Goal: Task Accomplishment & Management: Use online tool/utility

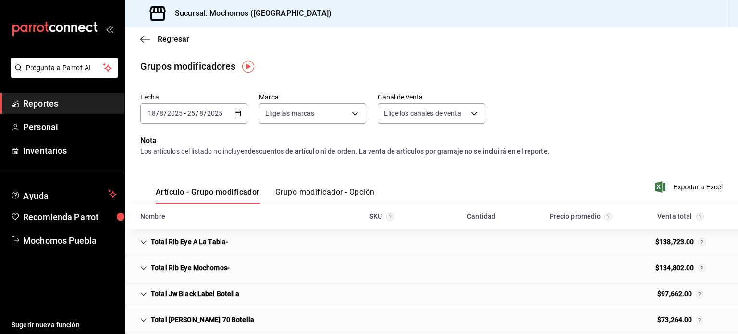
click at [236, 112] on icon "button" at bounding box center [237, 113] width 7 height 7
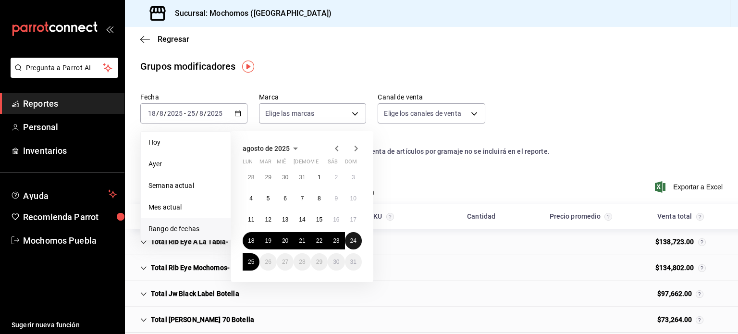
click at [348, 240] on button "24" at bounding box center [353, 240] width 17 height 17
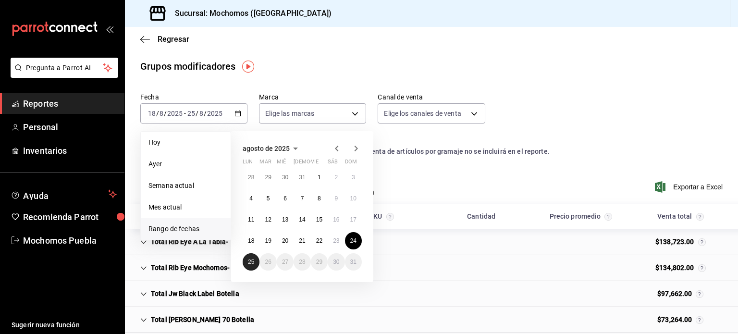
click at [250, 265] on button "25" at bounding box center [251, 261] width 17 height 17
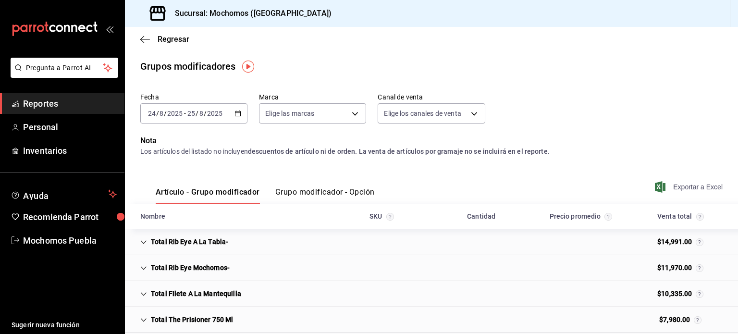
click at [674, 191] on span "Exportar a Excel" at bounding box center [690, 187] width 66 height 12
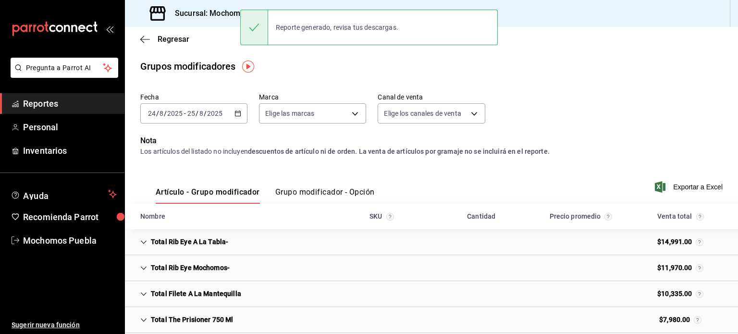
click at [75, 91] on li "Pregunta a Parrot AI" at bounding box center [62, 76] width 117 height 36
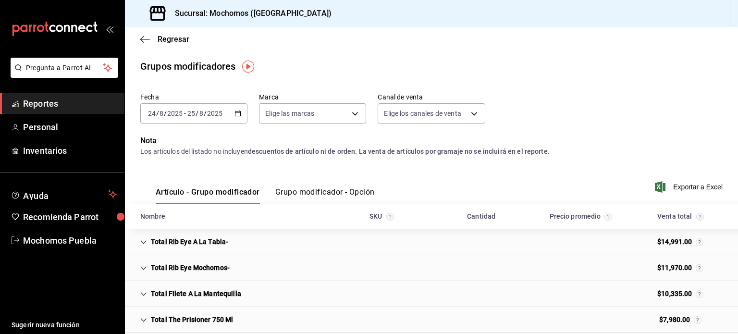
click at [60, 105] on span "Reportes" at bounding box center [70, 103] width 94 height 13
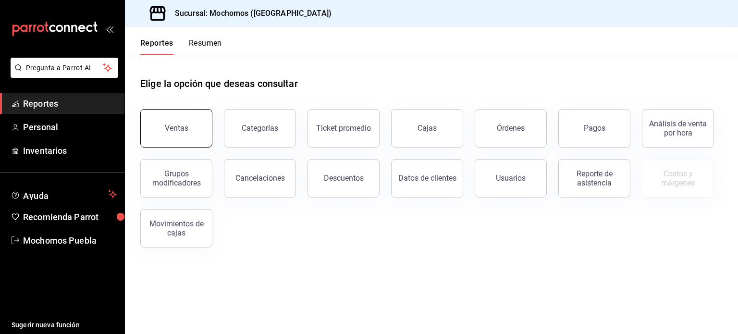
click at [169, 117] on button "Ventas" at bounding box center [176, 128] width 72 height 38
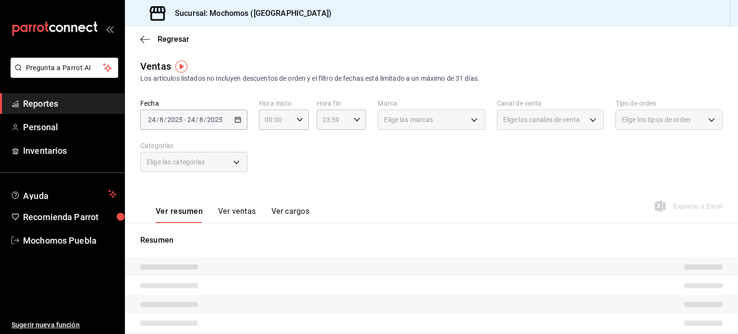
click at [234, 124] on div "[DATE] [DATE] - [DATE] [DATE]" at bounding box center [193, 120] width 107 height 20
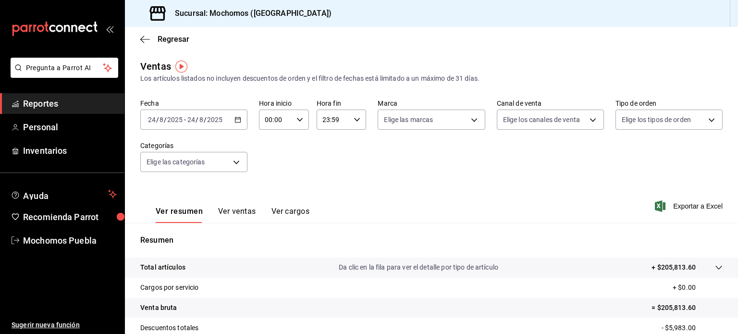
click at [237, 119] on \(Stroke\) "button" at bounding box center [237, 119] width 5 height 0
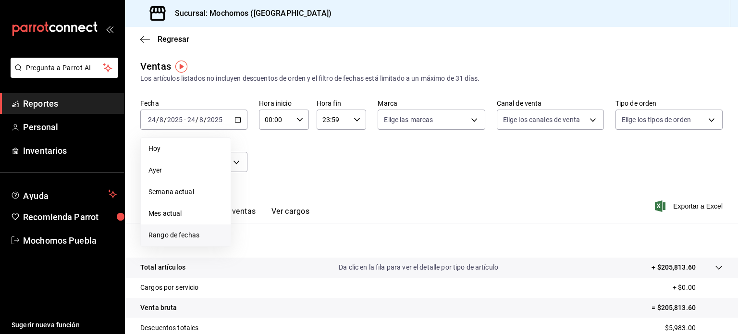
click at [177, 232] on span "Rango de fechas" at bounding box center [185, 235] width 74 height 10
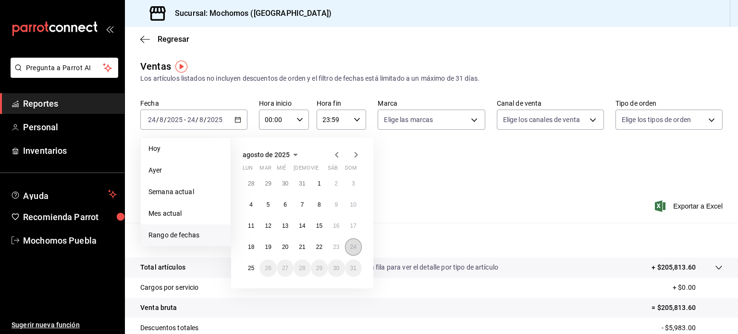
click at [350, 245] on abbr "24" at bounding box center [353, 247] width 6 height 7
click at [248, 270] on abbr "25" at bounding box center [251, 268] width 6 height 7
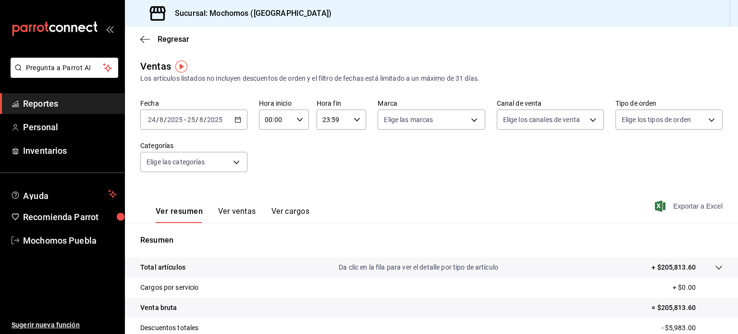
click at [669, 208] on span "Exportar a Excel" at bounding box center [690, 206] width 66 height 12
click at [681, 207] on span "Exportar a Excel" at bounding box center [690, 206] width 66 height 12
